Goal: Check status

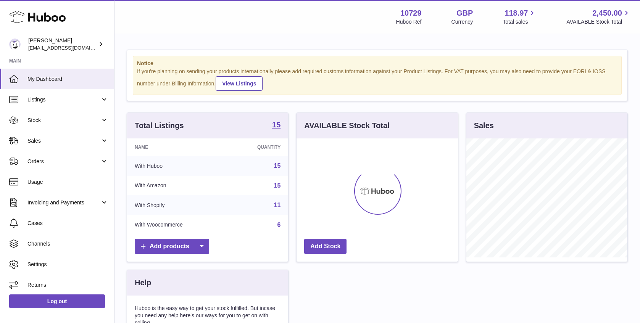
scroll to position [119, 161]
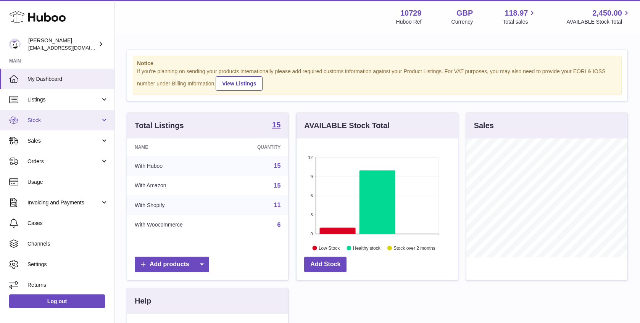
click at [98, 119] on span "Stock" at bounding box center [63, 120] width 73 height 7
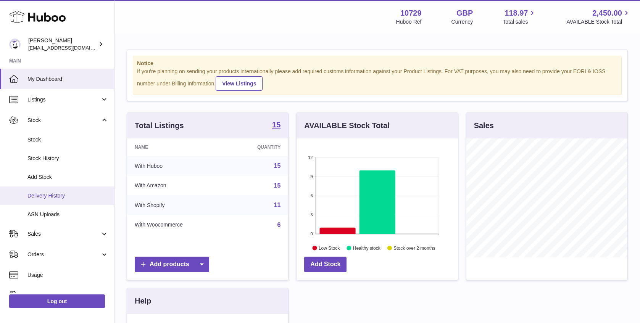
click at [84, 203] on link "Delivery History" at bounding box center [57, 196] width 114 height 19
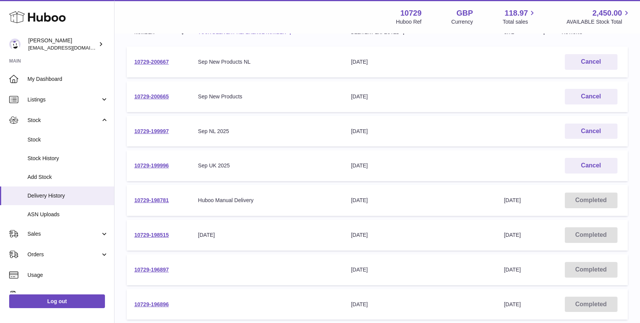
scroll to position [114, 0]
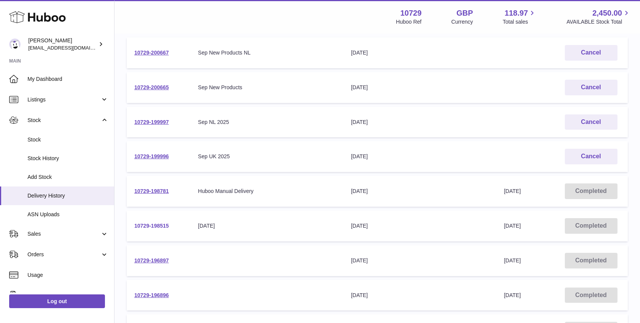
click at [155, 229] on link "10729-198515" at bounding box center [151, 226] width 34 height 6
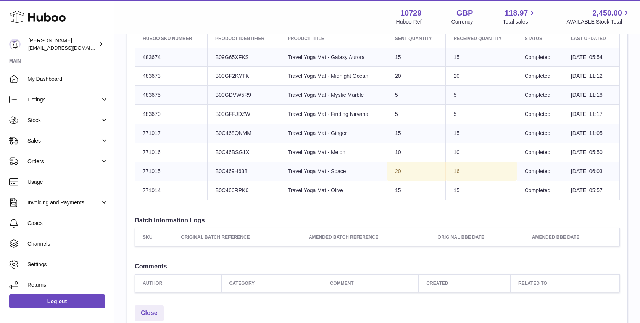
scroll to position [261, 0]
